Goal: Task Accomplishment & Management: Complete application form

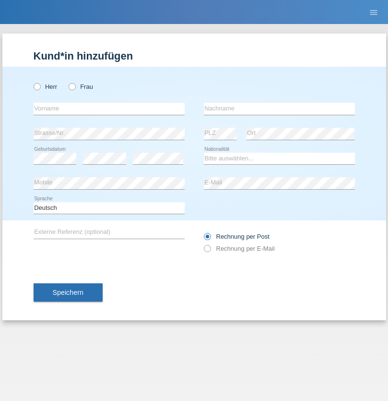
radio input "true"
click at [109, 108] on input "text" at bounding box center [109, 109] width 151 height 12
type input "Sarah"
click at [279, 108] on input "text" at bounding box center [279, 109] width 151 height 12
type input "Canonigo"
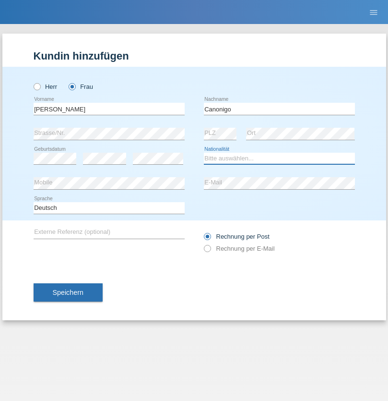
select select "PH"
select select "C"
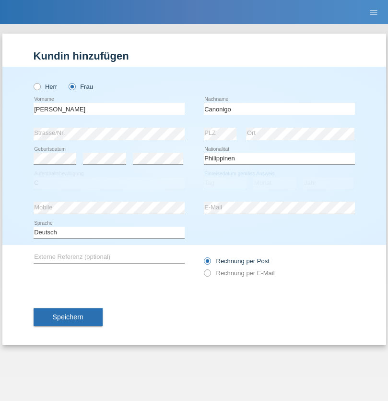
select select "13"
select select "11"
select select "2020"
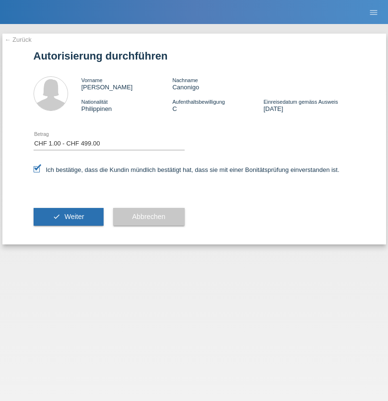
select select "1"
click at [68, 216] on span "Weiter" at bounding box center [74, 217] width 20 height 8
